Goal: Task Accomplishment & Management: Manage account settings

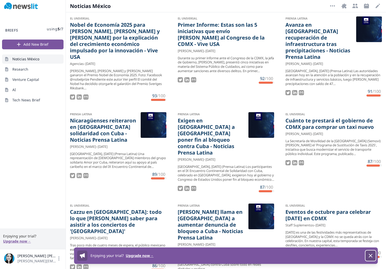
click at [370, 257] on icon "button" at bounding box center [370, 255] width 3 height 3
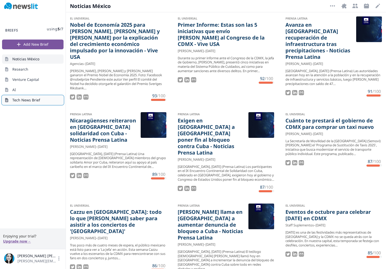
click at [28, 102] on span "Tech News Brief" at bounding box center [26, 100] width 28 height 5
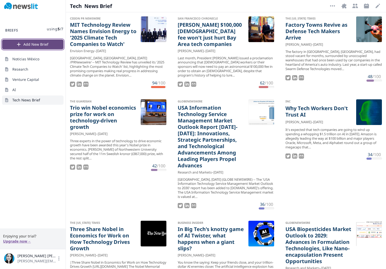
click at [33, 46] on button "Add New Brief" at bounding box center [32, 45] width 61 height 10
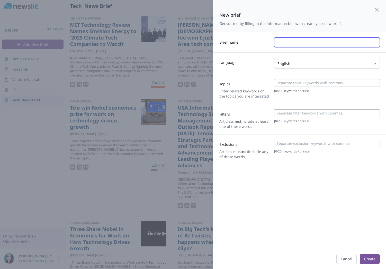
click at [288, 43] on input "text" at bounding box center [327, 43] width 106 height 10
type input "a"
type input "AI news"
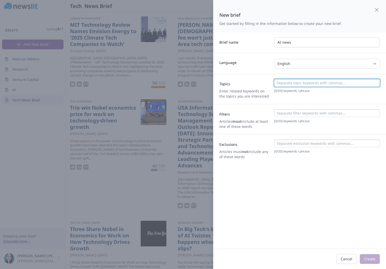
click at [288, 85] on input at bounding box center [326, 82] width 103 height 5
type input "AI tools"
click at [291, 84] on icon "Remove" at bounding box center [291, 83] width 2 height 2
click at [281, 83] on input "AI Artificial intelligence" at bounding box center [326, 82] width 103 height 5
type input "Artificial intelligence"
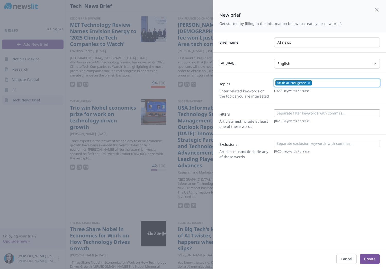
click at [323, 84] on input at bounding box center [345, 82] width 65 height 5
type input "AI"
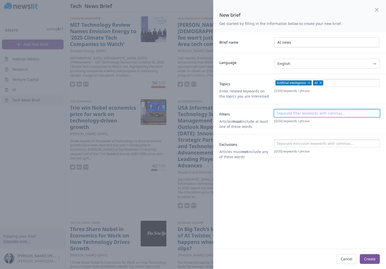
click at [304, 116] on input at bounding box center [326, 113] width 103 height 5
type input "tools"
type input "n"
click at [297, 144] on input at bounding box center [326, 143] width 103 height 5
click at [333, 214] on div "New brief Get started by filling in the information below to create your new br…" at bounding box center [299, 124] width 173 height 249
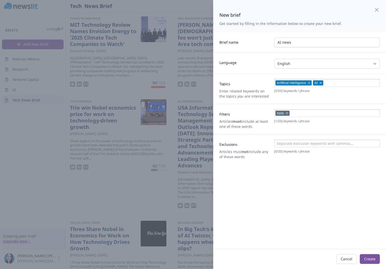
click at [301, 112] on input at bounding box center [334, 113] width 87 height 5
type input "API"
type input "search"
click at [367, 257] on button "Create" at bounding box center [370, 259] width 20 height 10
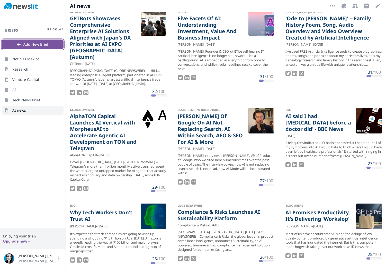
scroll to position [282, 0]
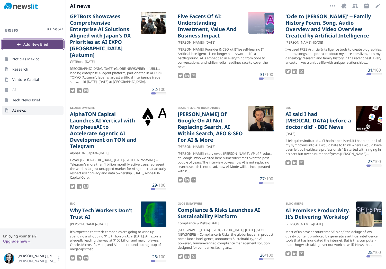
click at [39, 46] on button "Add New Brief" at bounding box center [32, 45] width 61 height 10
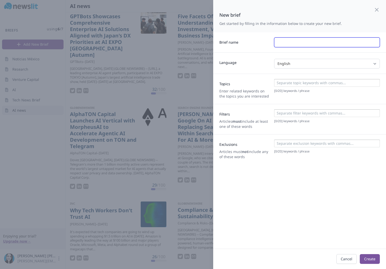
click at [287, 41] on input "text" at bounding box center [327, 43] width 106 height 10
type input "AI"
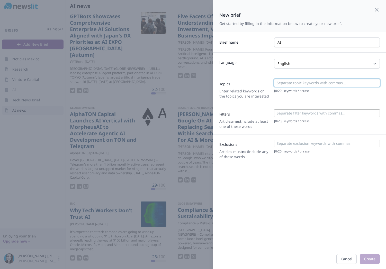
click at [295, 84] on input at bounding box center [326, 82] width 103 height 5
type input "Artificial intelligence"
click at [314, 82] on input "Artificial intelligence" at bounding box center [326, 82] width 103 height 5
type input "AI"
click at [289, 112] on input at bounding box center [326, 113] width 103 height 5
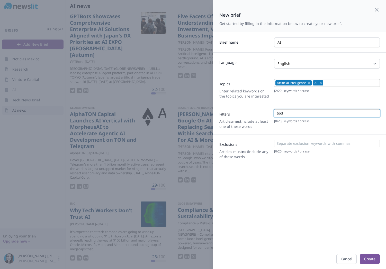
type input "tools"
type input "search"
type input "API"
click at [290, 146] on input at bounding box center [326, 143] width 103 height 5
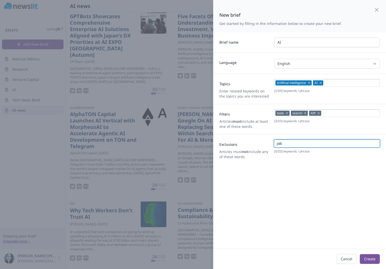
type input "jobs"
click at [331, 113] on input at bounding box center [350, 113] width 56 height 5
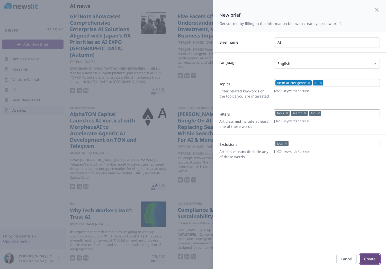
click at [366, 262] on button "Create" at bounding box center [370, 259] width 20 height 10
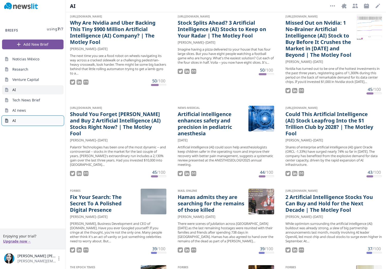
click at [19, 124] on link "AI" at bounding box center [32, 120] width 61 height 9
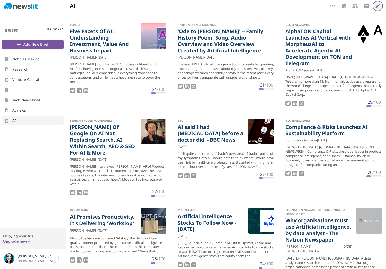
click at [377, 7] on icon "button" at bounding box center [378, 6] width 4 height 4
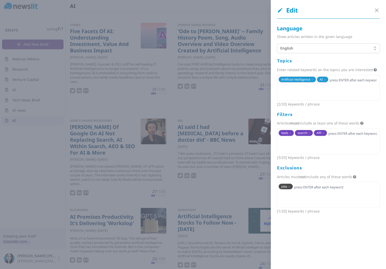
click at [31, 145] on div at bounding box center [193, 134] width 386 height 269
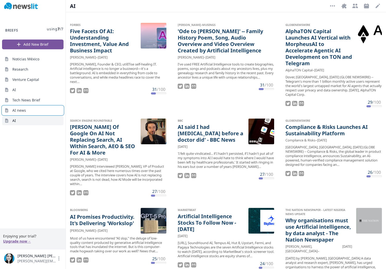
click at [23, 111] on span "AI news" at bounding box center [19, 110] width 14 height 5
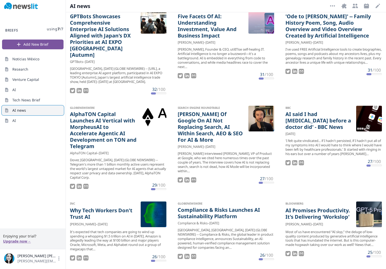
scroll to position [269, 0]
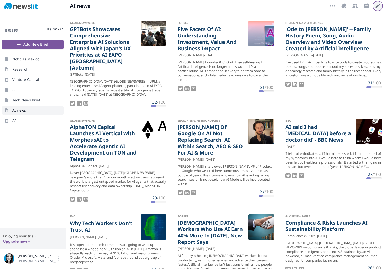
click at [375, 7] on icon "button" at bounding box center [377, 6] width 6 height 6
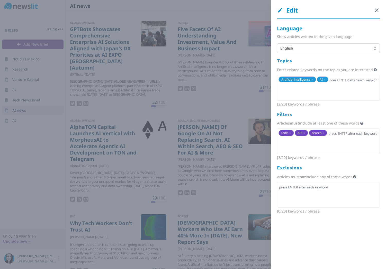
click at [374, 11] on icon "button" at bounding box center [376, 10] width 6 height 6
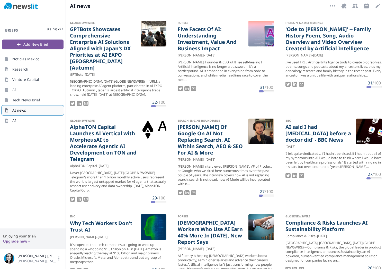
click at [58, 111] on link "AI news" at bounding box center [32, 110] width 61 height 9
click at [5, 111] on icon at bounding box center [6, 110] width 5 height 5
click at [61, 109] on link "AI news" at bounding box center [32, 110] width 61 height 9
click at [377, 6] on icon "button" at bounding box center [377, 6] width 6 height 6
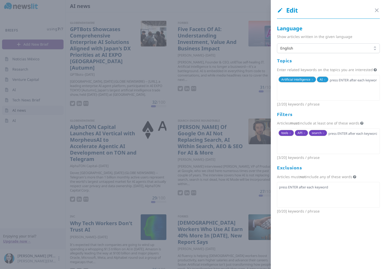
click at [58, 164] on div at bounding box center [193, 134] width 386 height 269
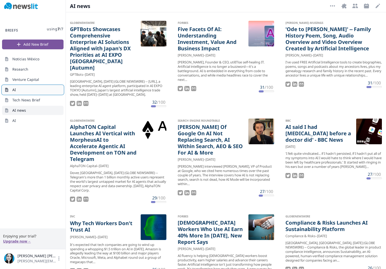
click at [26, 90] on link "AI" at bounding box center [32, 89] width 61 height 9
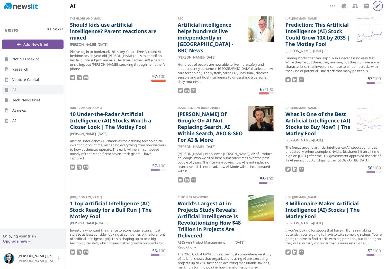
click at [379, 6] on icon "button" at bounding box center [377, 6] width 6 height 6
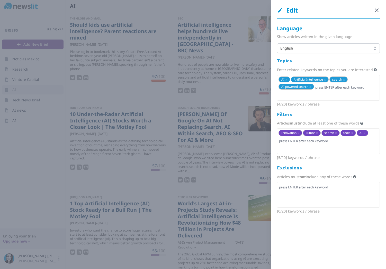
click at [376, 10] on icon "button" at bounding box center [376, 10] width 6 height 6
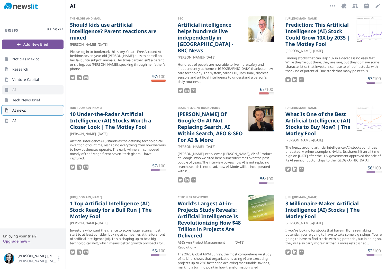
click at [26, 110] on link "AI news" at bounding box center [32, 110] width 61 height 9
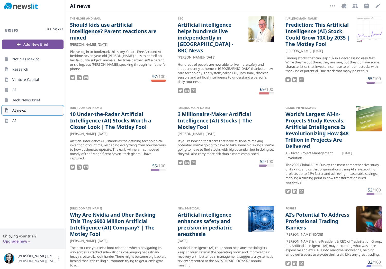
click at [7, 110] on icon at bounding box center [6, 110] width 5 height 5
click at [333, 6] on icon "button" at bounding box center [332, 5] width 5 height 1
click at [322, 19] on button "Delete Brief" at bounding box center [315, 17] width 41 height 9
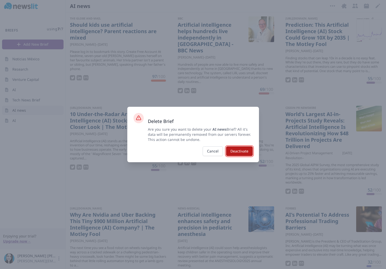
click at [245, 152] on button "Deactivate" at bounding box center [239, 152] width 27 height 10
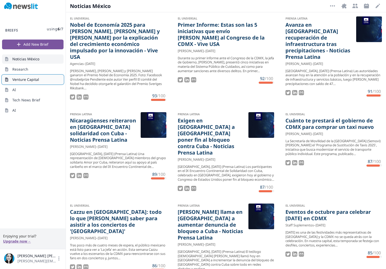
click at [25, 78] on span "Venture Capital" at bounding box center [25, 79] width 27 height 5
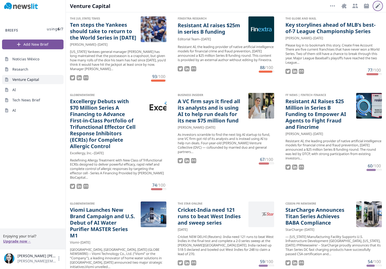
click at [374, 7] on icon "button" at bounding box center [377, 6] width 6 height 6
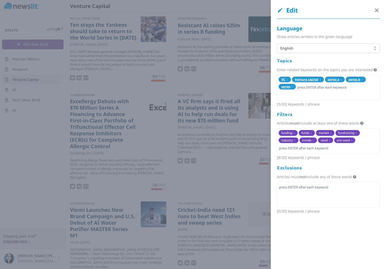
click at [377, 11] on icon "button" at bounding box center [376, 10] width 3 height 3
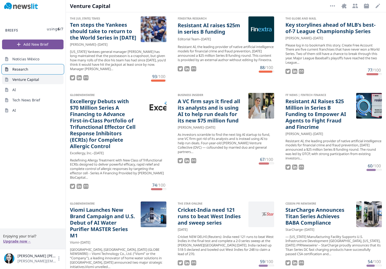
click at [30, 70] on link "Research" at bounding box center [32, 69] width 61 height 9
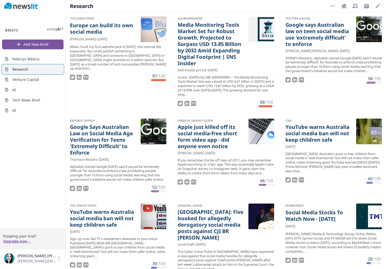
scroll to position [1, 0]
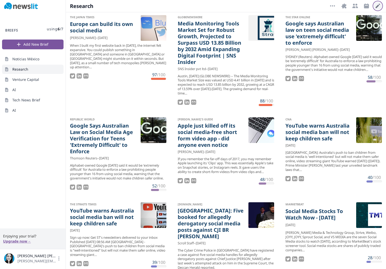
click at [378, 7] on icon "button" at bounding box center [377, 6] width 6 height 6
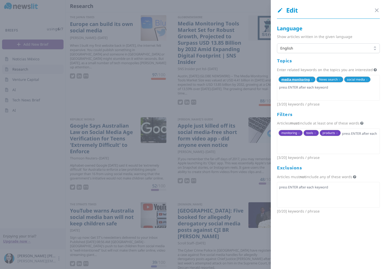
click at [125, 97] on div at bounding box center [193, 134] width 386 height 269
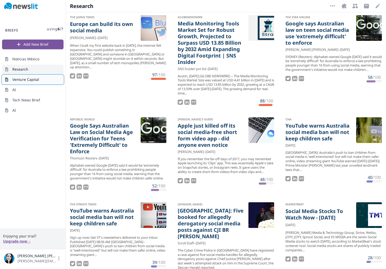
click at [14, 81] on span "Venture Capital" at bounding box center [25, 79] width 27 height 5
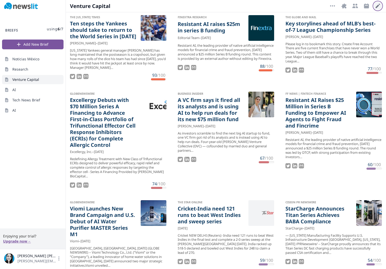
click at [379, 7] on icon "button" at bounding box center [377, 6] width 6 height 6
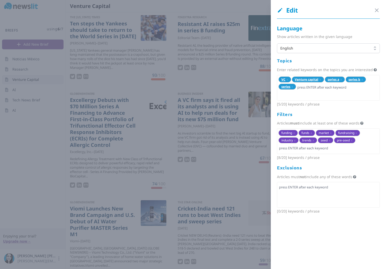
click at [211, 86] on div at bounding box center [193, 134] width 386 height 269
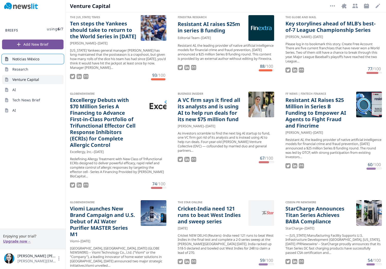
click at [28, 62] on link "Noticias México" at bounding box center [32, 58] width 61 height 9
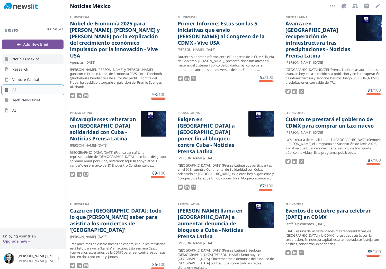
click at [21, 90] on link "AI" at bounding box center [32, 89] width 61 height 9
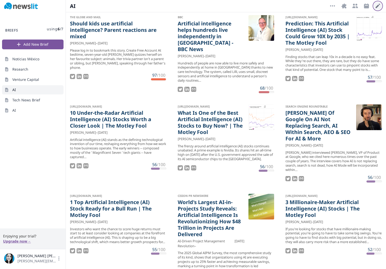
click at [379, 4] on icon "button" at bounding box center [378, 6] width 4 height 4
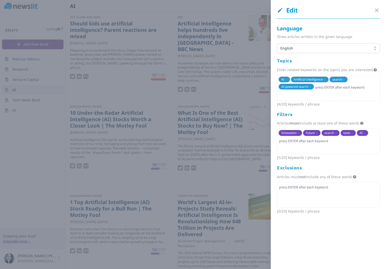
click at [85, 72] on div at bounding box center [193, 134] width 386 height 269
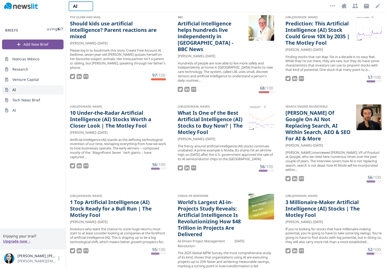
click at [83, 3] on div "AI AI" at bounding box center [81, 6] width 22 height 7
type input "AI news"
click at [30, 130] on div "Briefs using 6 / 7 Add New Brief Noticias México Research Venture Capital AI Te…" at bounding box center [33, 120] width 66 height 216
click at [20, 112] on link "AI" at bounding box center [32, 110] width 61 height 9
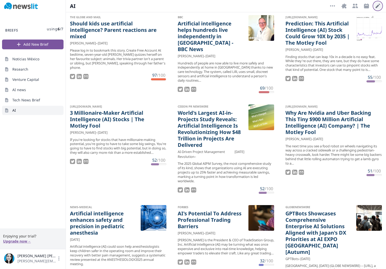
click at [380, 3] on icon "button" at bounding box center [377, 6] width 6 height 6
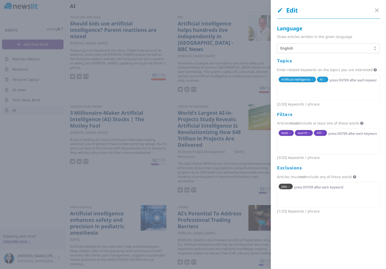
click at [36, 124] on div at bounding box center [193, 134] width 386 height 269
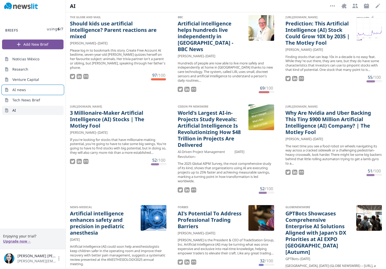
click at [21, 90] on span "AI news" at bounding box center [19, 89] width 14 height 5
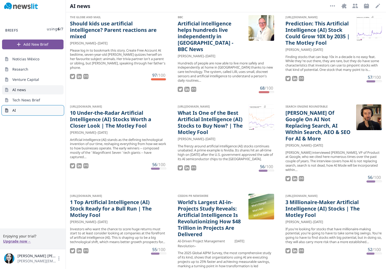
click at [17, 111] on link "AI" at bounding box center [32, 110] width 61 height 9
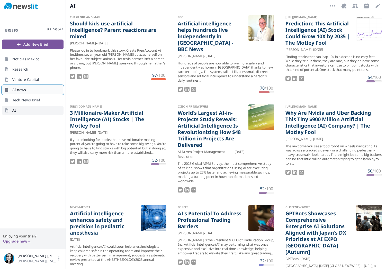
click at [27, 90] on link "AI news" at bounding box center [32, 89] width 61 height 9
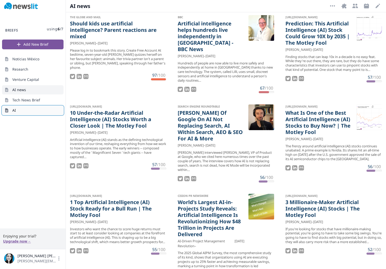
click at [21, 110] on link "AI" at bounding box center [32, 110] width 61 height 9
